Goal: Check status: Check status

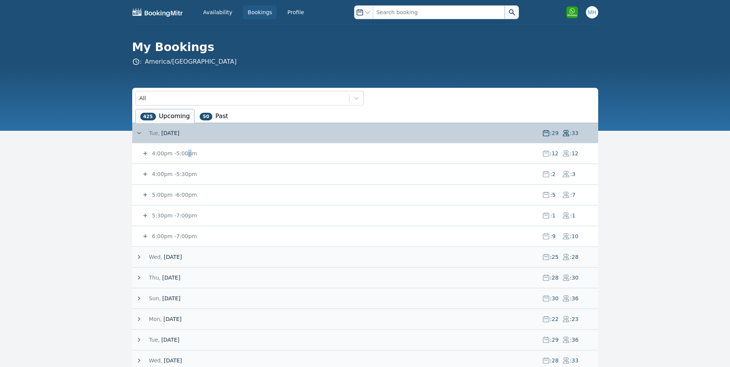
click at [164, 339] on span "[DATE]" at bounding box center [170, 340] width 18 height 8
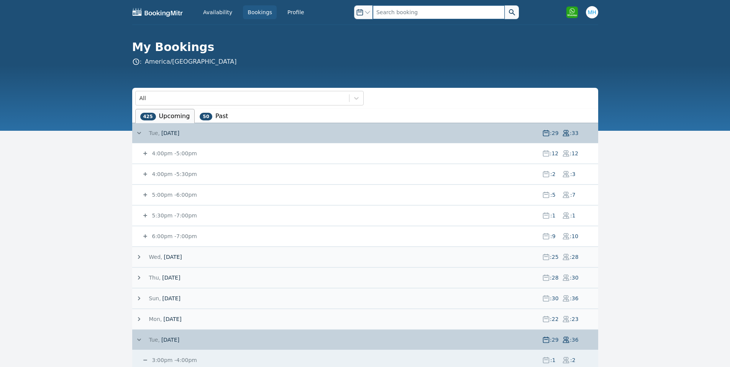
click at [395, 7] on input "text" at bounding box center [439, 12] width 132 height 14
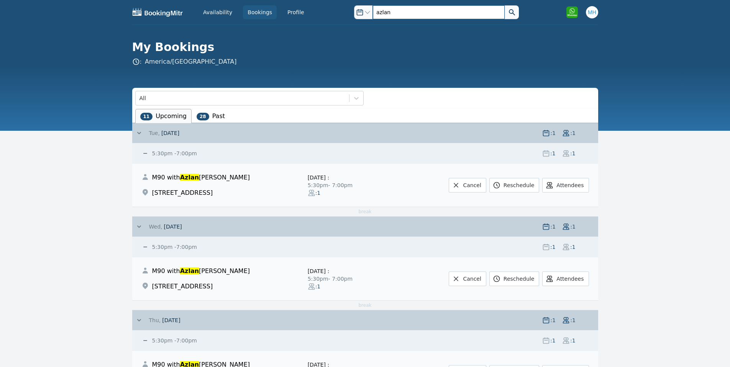
type input "azlan"
click at [147, 133] on span at bounding box center [142, 133] width 14 height 8
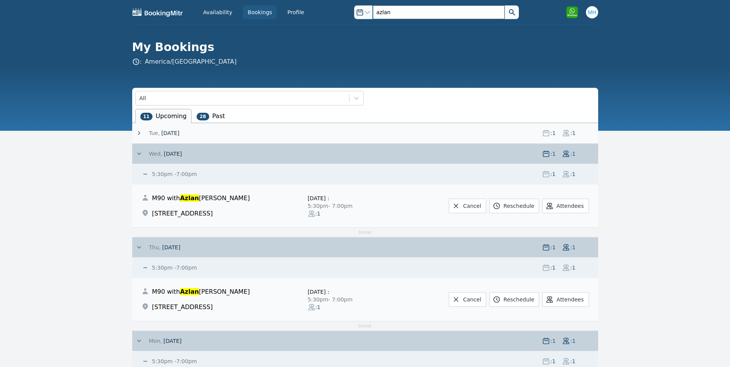
drag, startPoint x: 418, startPoint y: 14, endPoint x: 130, endPoint y: 33, distance: 288.8
click at [130, 33] on div "Availability Bookings Profile Open options azlan Open user menu Open options az…" at bounding box center [365, 65] width 730 height 131
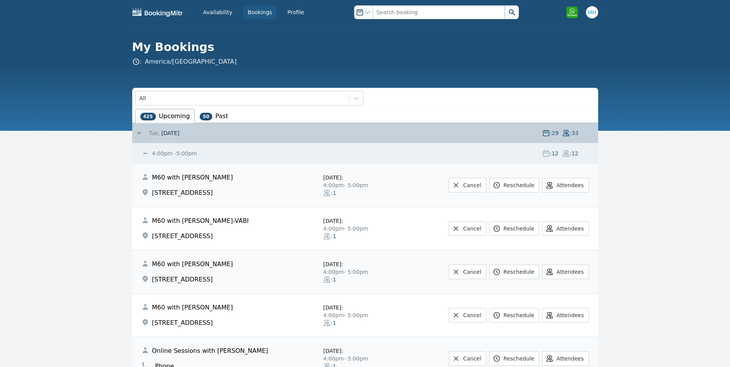
click at [166, 134] on span "[DATE]" at bounding box center [170, 133] width 18 height 8
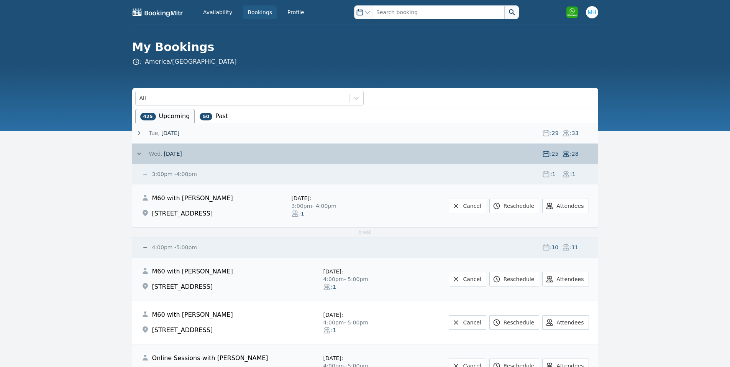
click at [157, 150] on span "Wed," at bounding box center [155, 154] width 13 height 8
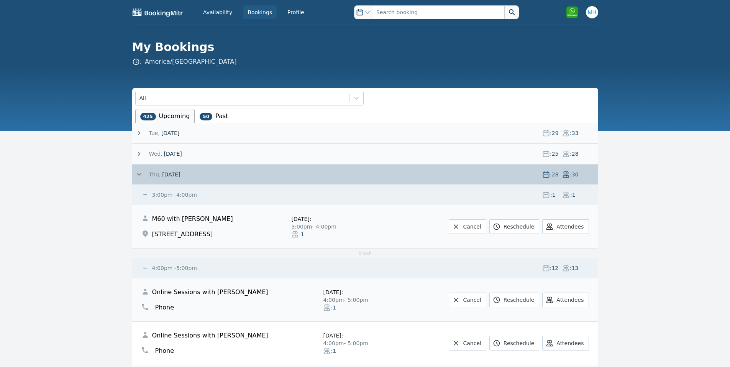
click at [153, 172] on span "Thu," at bounding box center [155, 175] width 12 height 8
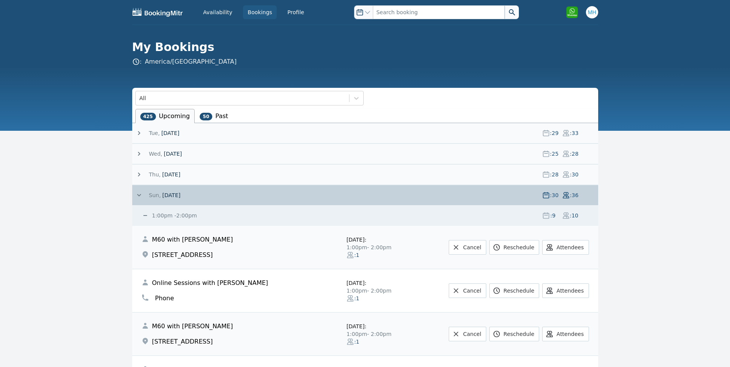
click at [152, 193] on span "Sun," at bounding box center [155, 195] width 12 height 8
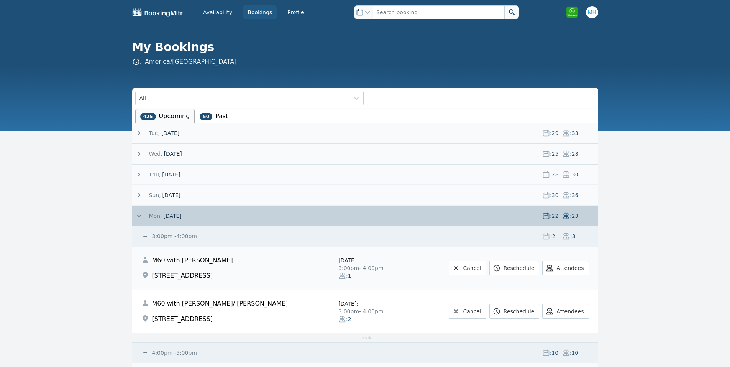
click at [156, 218] on span "Mon," at bounding box center [155, 216] width 13 height 8
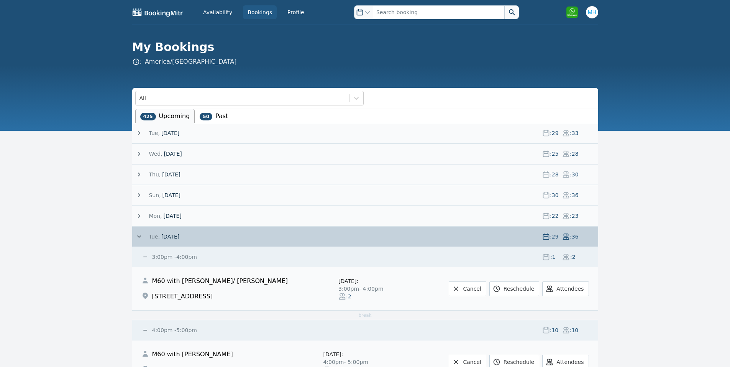
click at [154, 234] on span "Tue," at bounding box center [154, 237] width 11 height 8
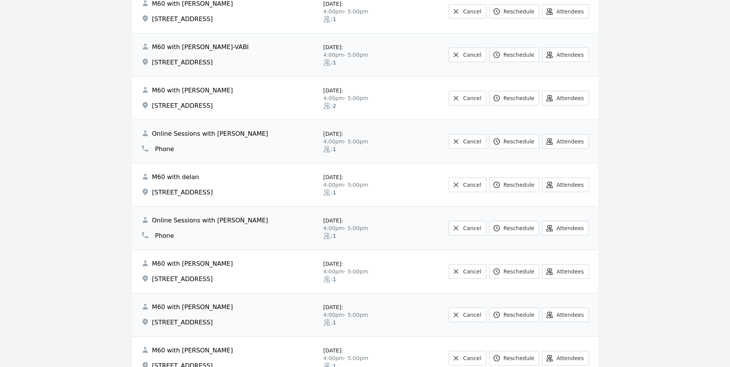
scroll to position [307, 0]
